Goal: Information Seeking & Learning: Learn about a topic

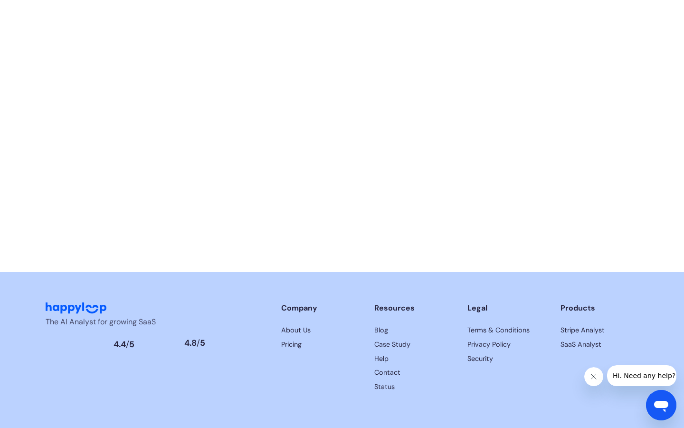
scroll to position [0, 4533]
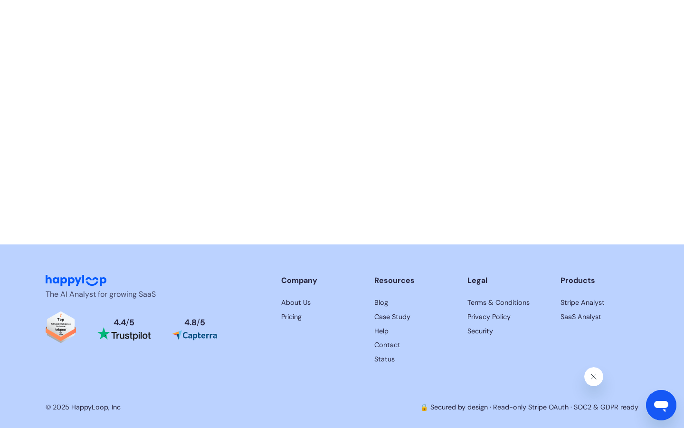
scroll to position [0, 4664]
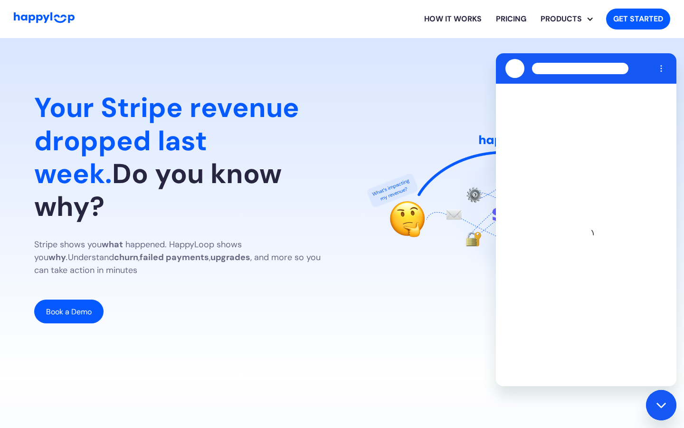
scroll to position [0, 4308]
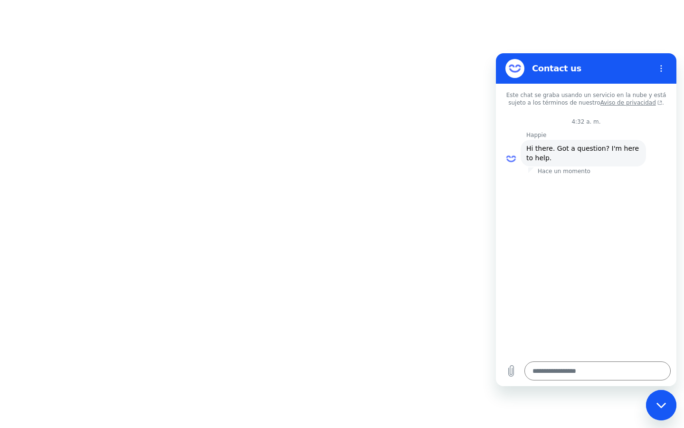
scroll to position [0, 64]
